Goal: Information Seeking & Learning: Learn about a topic

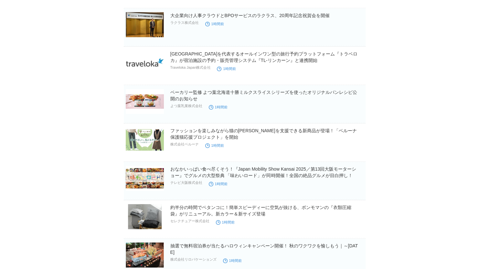
scroll to position [1518, 0]
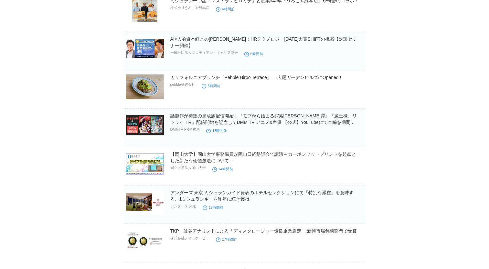
scroll to position [2896, 0]
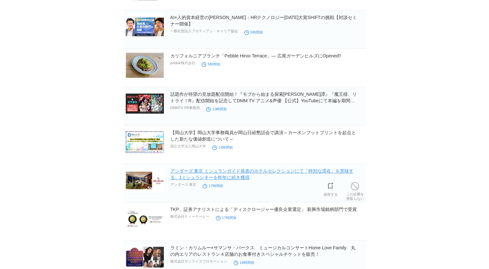
click at [245, 169] on link "アンダーズ 東京 ミシュランガイド発表のホテルセレクションにて「特別な滞在」を意味する、1ミシュランキーを昨年に続き獲得" at bounding box center [261, 175] width 183 height 12
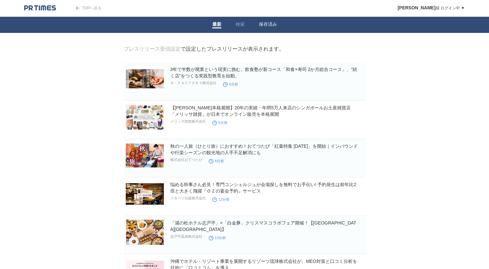
click at [265, 24] on link "保存済み" at bounding box center [268, 25] width 18 height 7
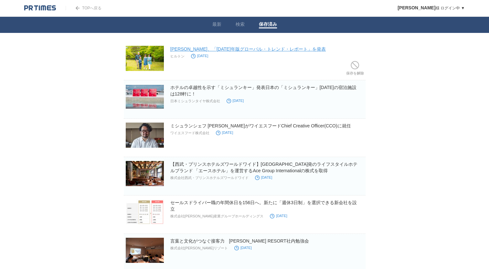
click at [241, 49] on link "ヒルトン、「2026年版グローバル・トレンド・レポート」を発表" at bounding box center [247, 49] width 155 height 5
